Goal: Obtain resource: Download file/media

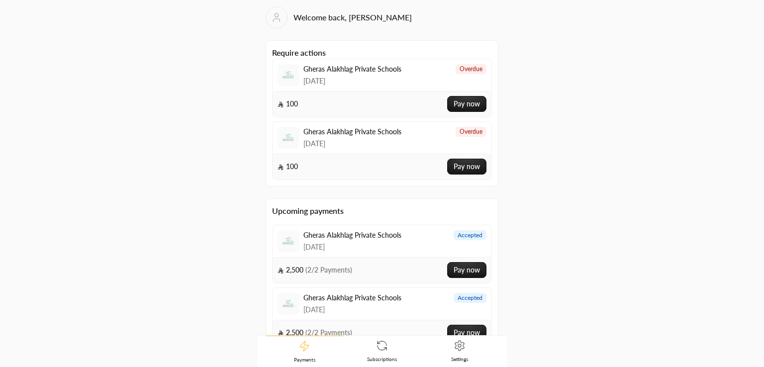
scroll to position [114, 0]
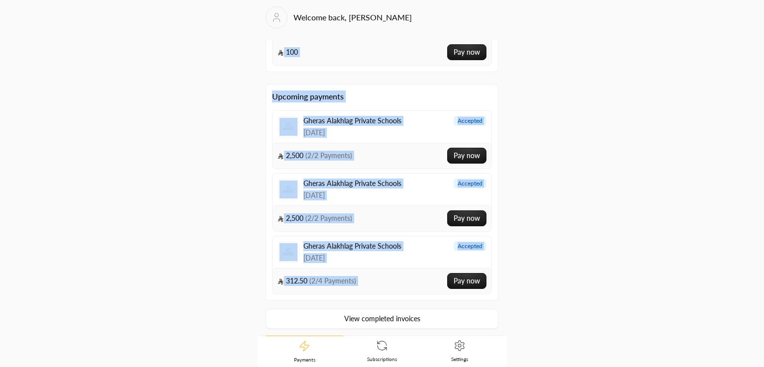
drag, startPoint x: 506, startPoint y: 151, endPoint x: 501, endPoint y: 273, distance: 122.4
click at [501, 273] on div "Welcome back, [PERSON_NAME] Require actions Gheras Alakhlag Private Schools [DA…" at bounding box center [382, 167] width 249 height 335
click at [542, 237] on div "Welcome back, [PERSON_NAME] Require actions Gheras Alakhlag Private Schools [DA…" at bounding box center [382, 183] width 382 height 366
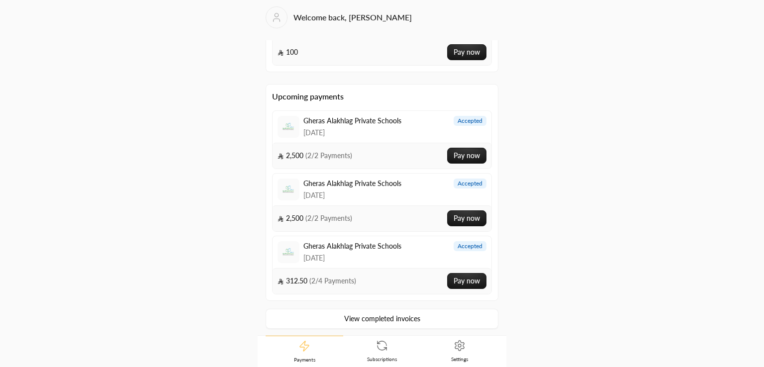
click at [428, 316] on link "View completed invoices" at bounding box center [382, 319] width 233 height 20
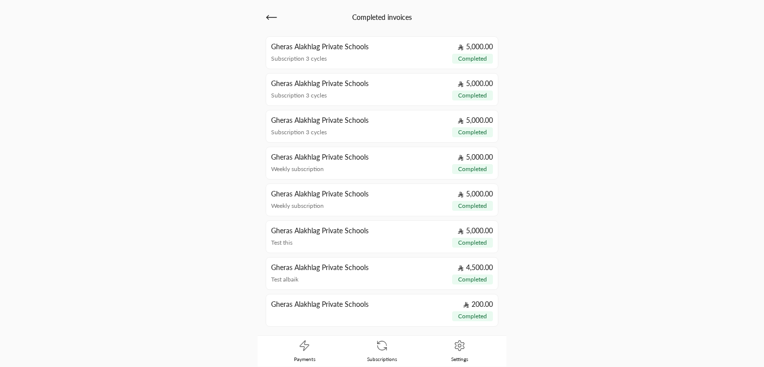
click at [374, 51] on div "Gheras Alakhlag Private Schools 5,000.00" at bounding box center [382, 47] width 222 height 10
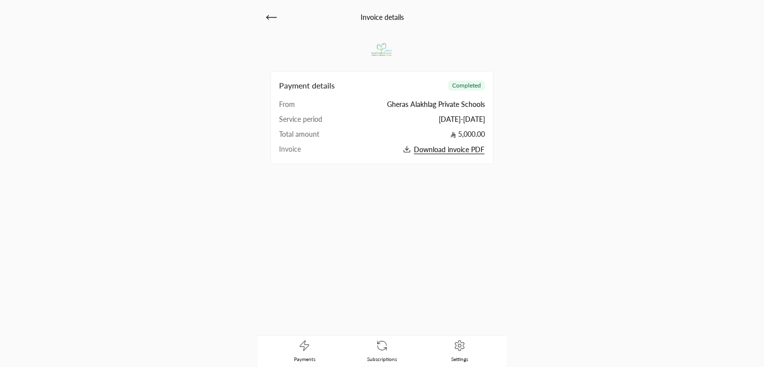
click at [455, 150] on span "Download invoice PDF" at bounding box center [449, 149] width 71 height 9
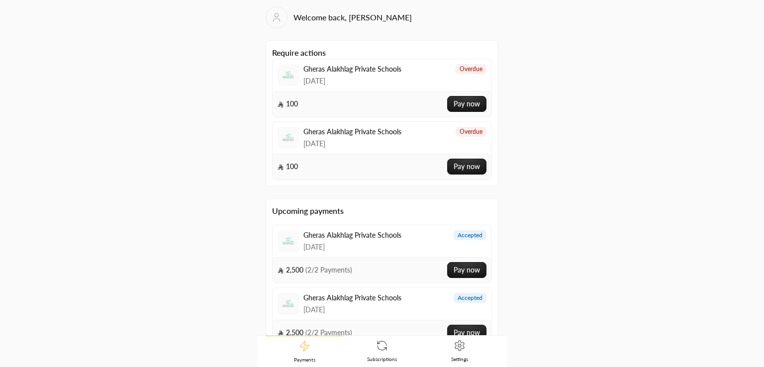
scroll to position [114, 0]
